Goal: Task Accomplishment & Management: Manage account settings

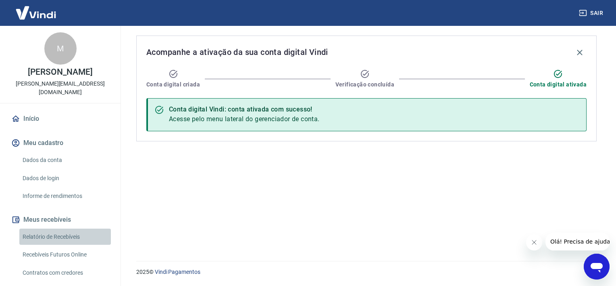
click at [71, 228] on link "Relatório de Recebíveis" at bounding box center [65, 236] width 92 height 17
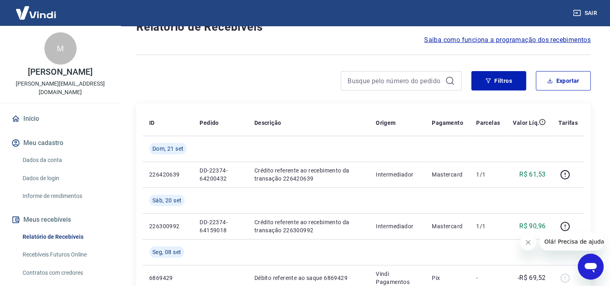
scroll to position [34, 0]
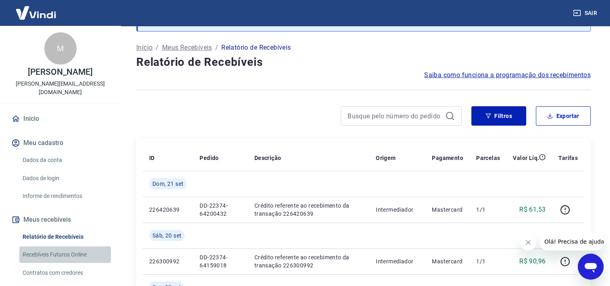
click at [76, 246] on link "Recebíveis Futuros Online" at bounding box center [65, 254] width 92 height 17
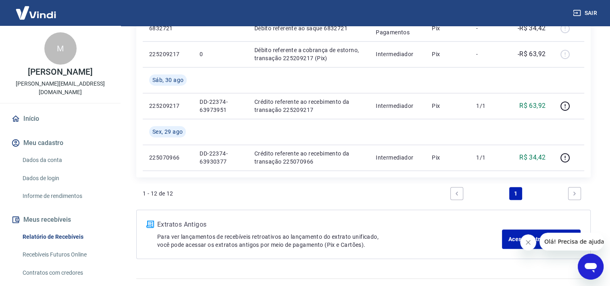
scroll to position [619, 0]
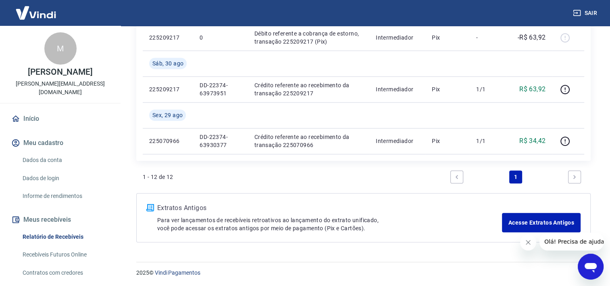
click at [573, 174] on icon "Next page" at bounding box center [575, 177] width 6 height 6
click at [565, 221] on link "Acesse Extratos Antigos" at bounding box center [541, 222] width 79 height 19
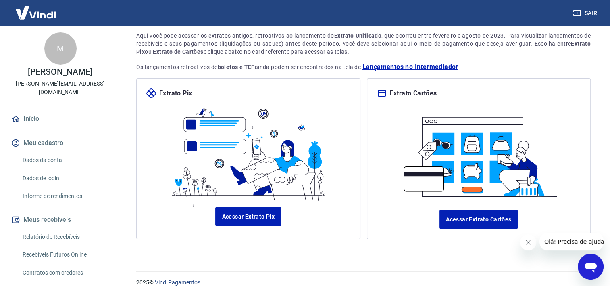
scroll to position [64, 0]
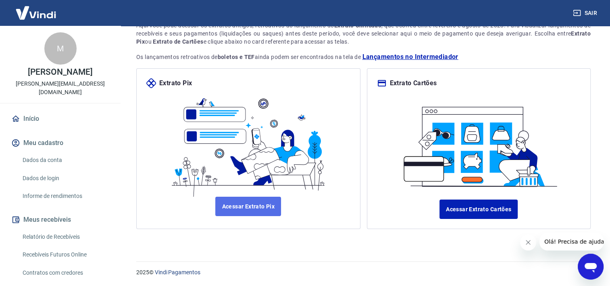
click at [268, 207] on link "Acessar Extrato Pix" at bounding box center [248, 205] width 66 height 19
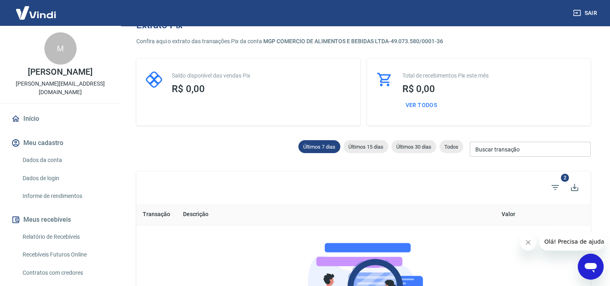
scroll to position [81, 0]
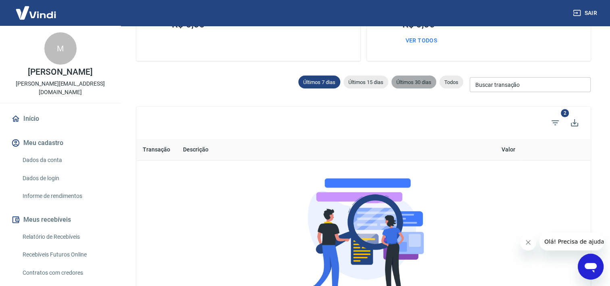
click at [425, 82] on span "Últimos 30 dias" at bounding box center [414, 82] width 45 height 6
type input "23/08/2025"
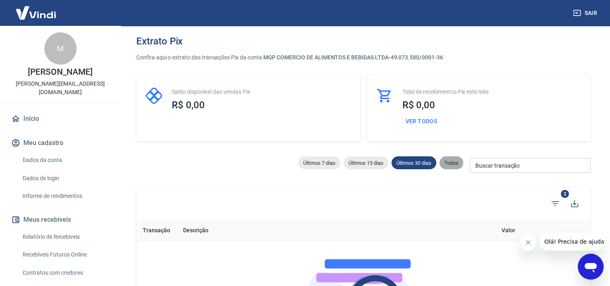
click at [450, 161] on span "Todos" at bounding box center [452, 163] width 24 height 6
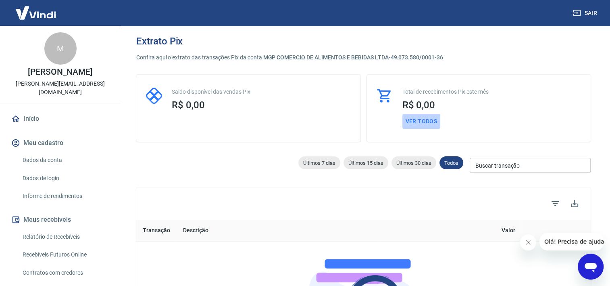
click at [420, 119] on button "Ver todos" at bounding box center [422, 121] width 38 height 15
select select "receivable"
type input "01/09/2025"
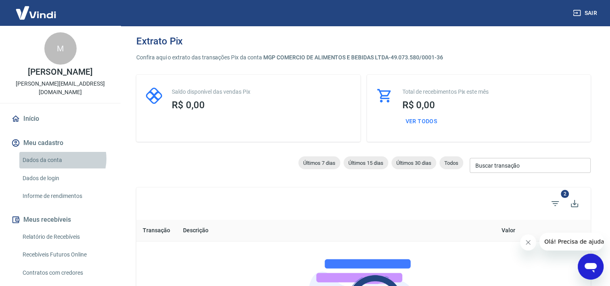
click at [61, 152] on link "Dados da conta" at bounding box center [65, 160] width 92 height 17
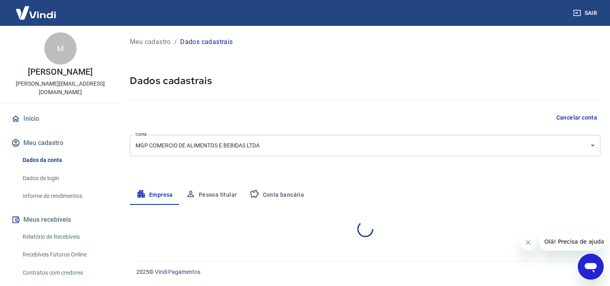
select select "BA"
select select "business"
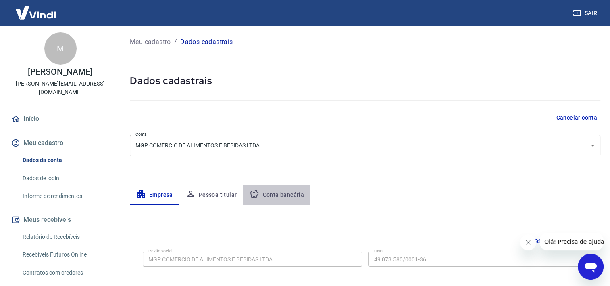
click at [282, 194] on button "Conta bancária" at bounding box center [276, 194] width 67 height 19
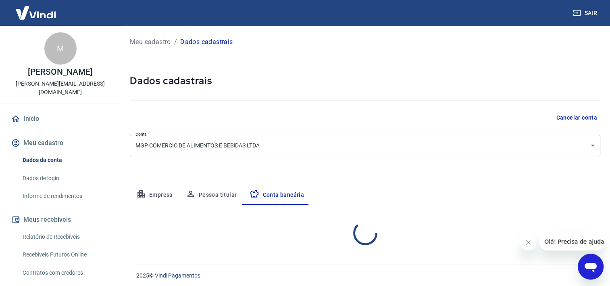
select select "1"
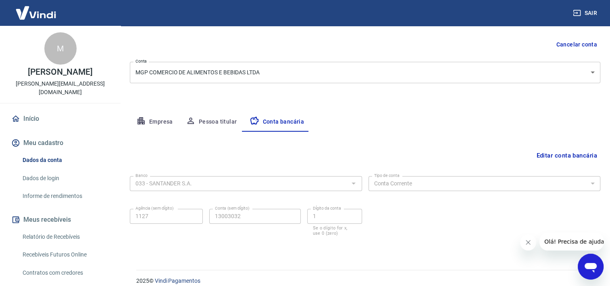
scroll to position [73, 0]
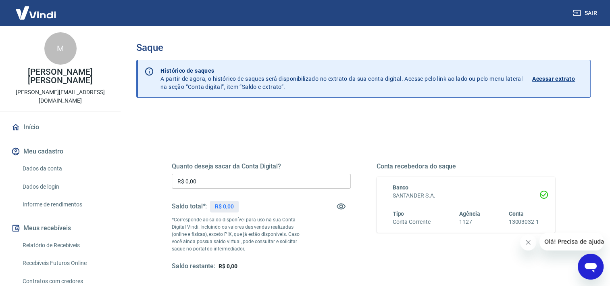
click at [545, 79] on p "Acessar extrato" at bounding box center [553, 79] width 43 height 8
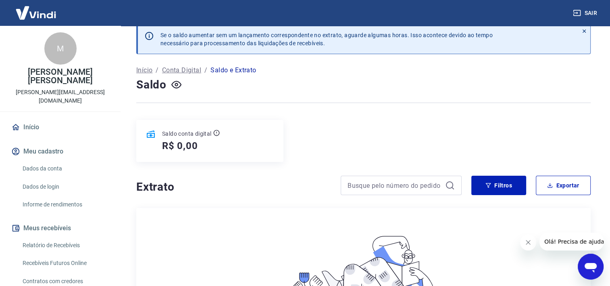
scroll to position [4, 0]
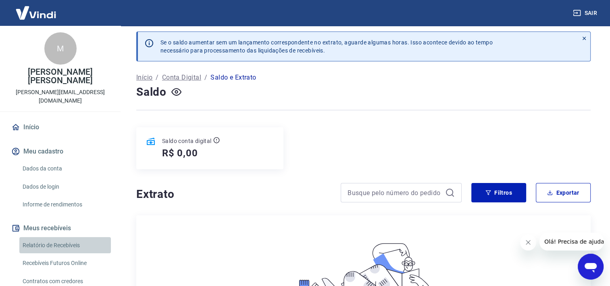
click at [76, 237] on link "Relatório de Recebíveis" at bounding box center [65, 245] width 92 height 17
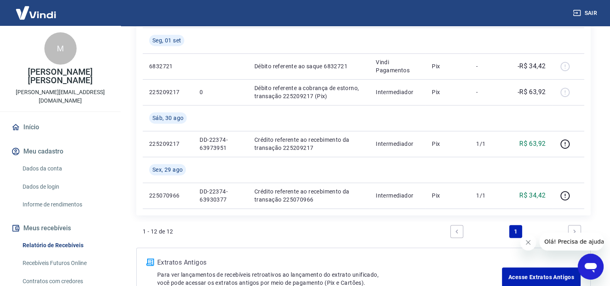
scroll to position [619, 0]
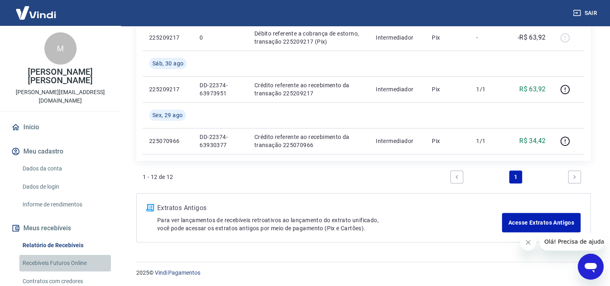
click at [81, 255] on link "Recebíveis Futuros Online" at bounding box center [65, 263] width 92 height 17
